Goal: Task Accomplishment & Management: Manage account settings

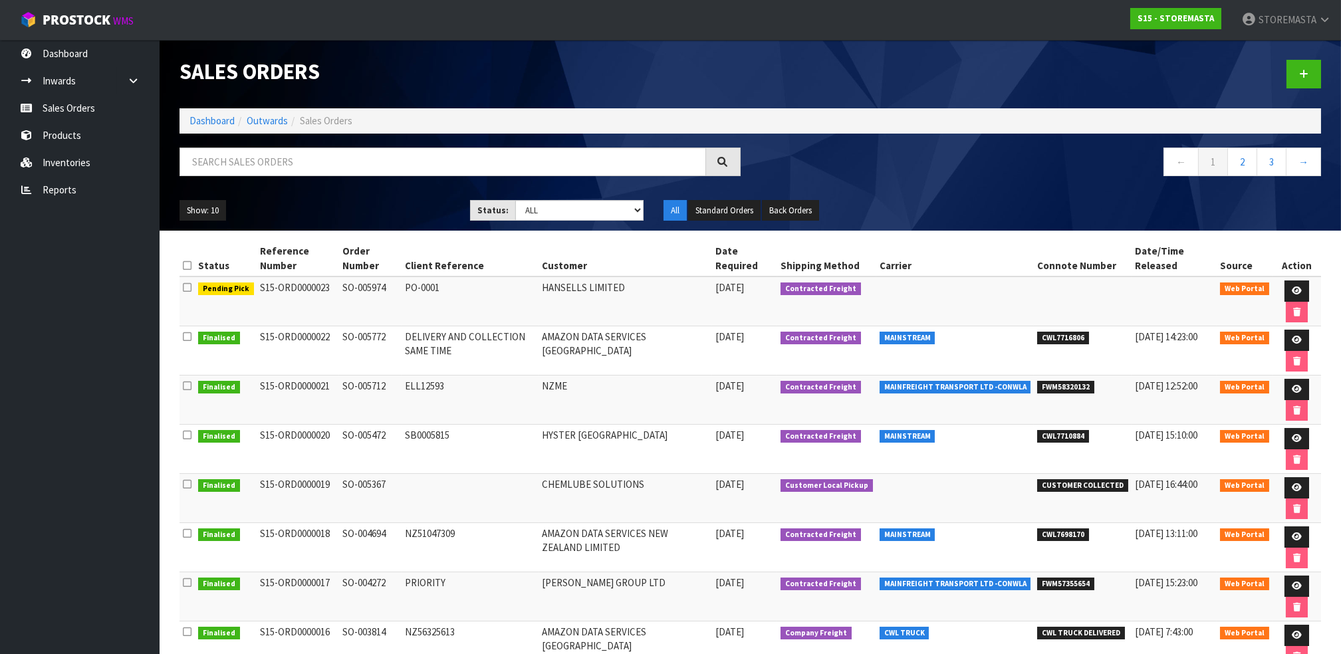
click at [657, 289] on td "HANSELLS LIMITED" at bounding box center [625, 302] width 174 height 50
click at [1299, 288] on icon at bounding box center [1297, 291] width 10 height 9
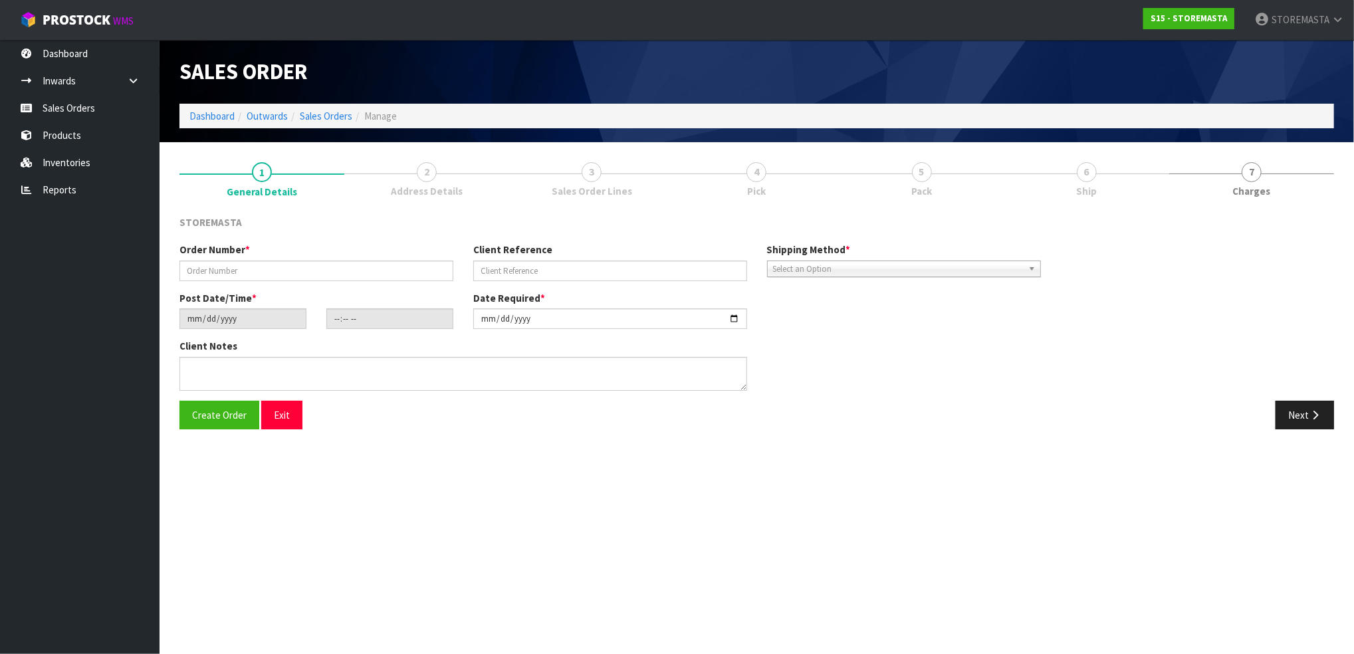
type input "SO-005974"
type input "PO-0001"
type input "2025-09-02"
type input "18:52:00.000"
type input "2025-09-03"
